Goal: Find specific fact: Find specific fact

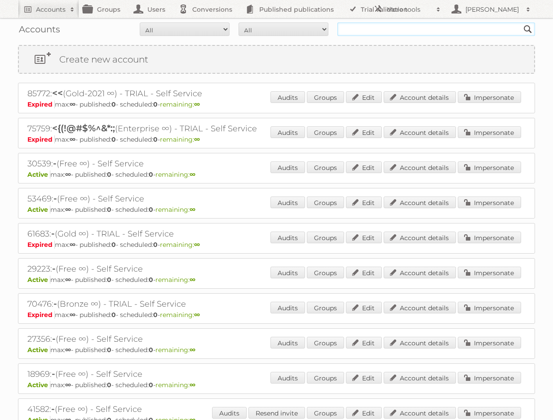
click at [399, 27] on input "text" at bounding box center [436, 28] width 198 height 13
type input "[PERSON_NAME][EMAIL_ADDRESS][DOMAIN_NAME]"
click at [521, 22] on input "Search" at bounding box center [527, 28] width 13 height 13
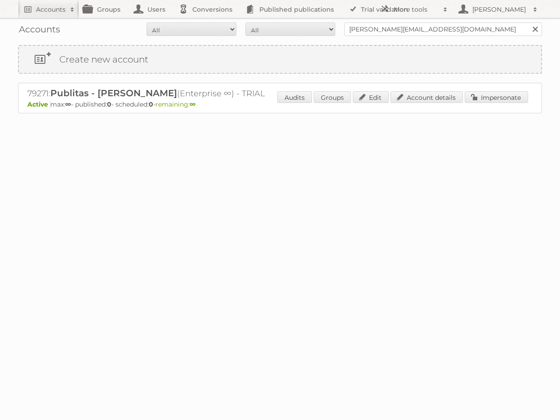
click at [27, 91] on h2 "79271: Publitas - Rodrigo Soares (Enterprise ∞) - TRIAL" at bounding box center [184, 94] width 314 height 12
click at [33, 92] on h2 "79271: Publitas - Rodrigo Soares (Enterprise ∞) - TRIAL" at bounding box center [184, 94] width 314 height 12
copy h2 "79271"
